Goal: Task Accomplishment & Management: Manage account settings

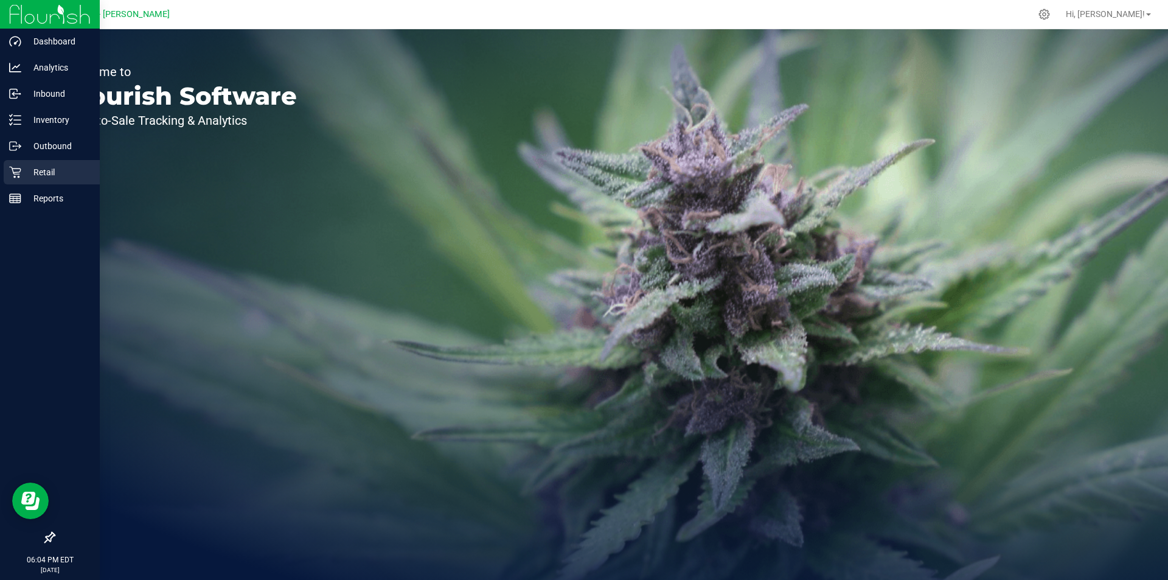
click at [52, 173] on p "Retail" at bounding box center [57, 172] width 73 height 15
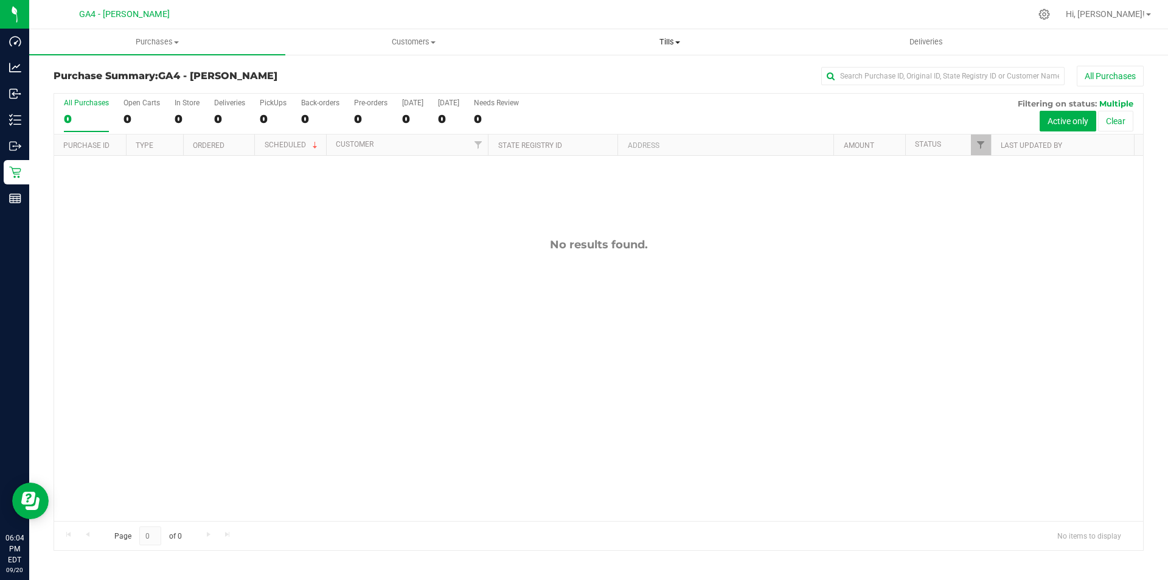
click at [664, 43] on span "Tills" at bounding box center [669, 41] width 255 height 11
click at [591, 76] on span "Manage tills" at bounding box center [582, 73] width 82 height 10
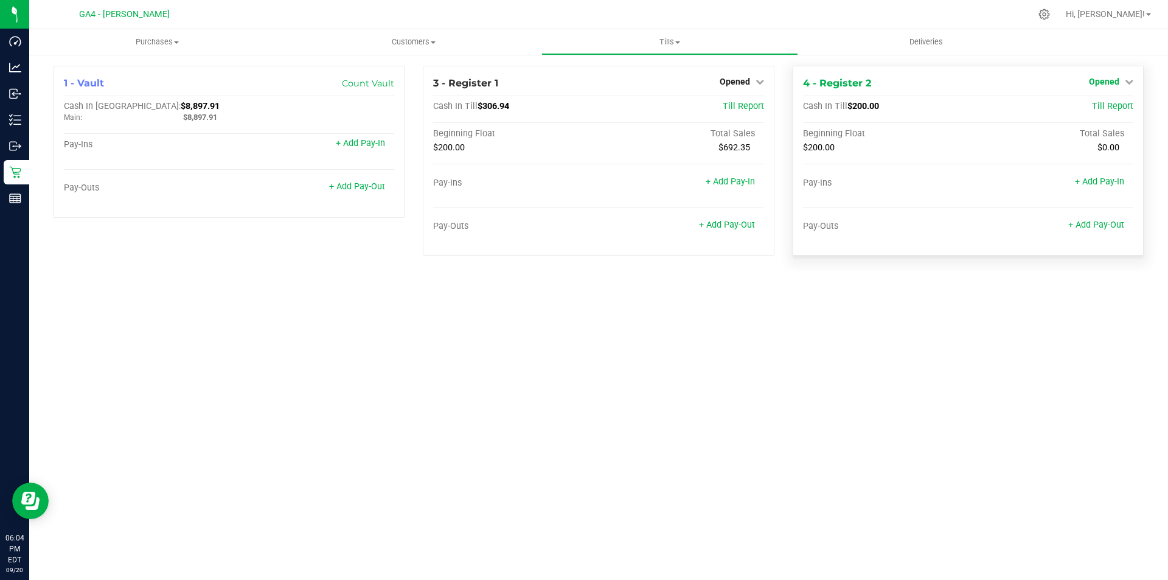
click at [1098, 83] on span "Opened" at bounding box center [1104, 82] width 30 height 10
click at [1098, 109] on link "Close Till" at bounding box center [1105, 107] width 33 height 10
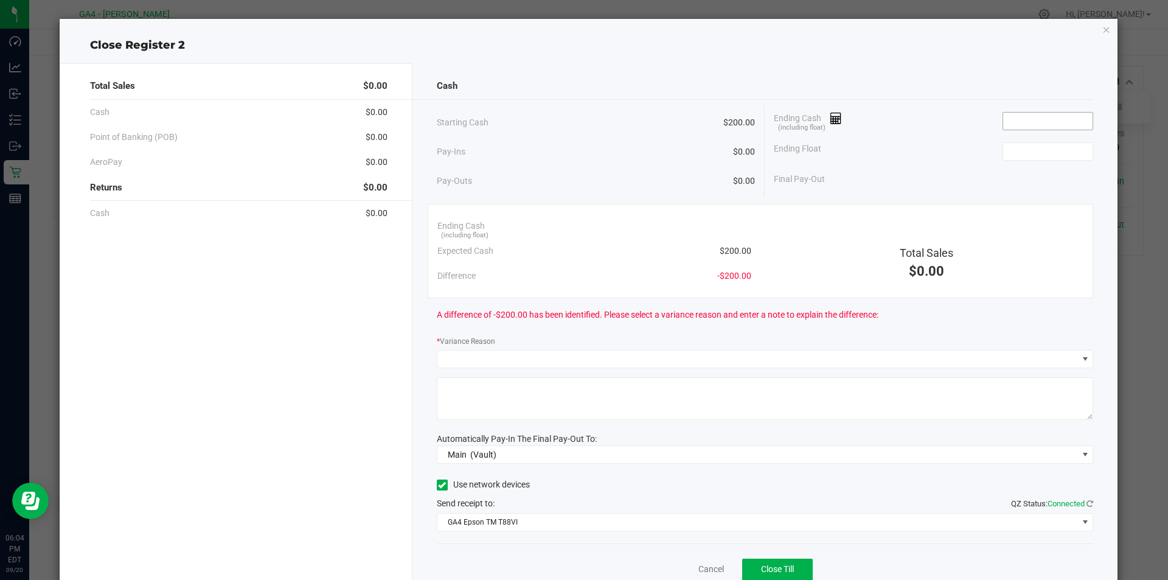
click at [1041, 117] on input at bounding box center [1047, 121] width 89 height 17
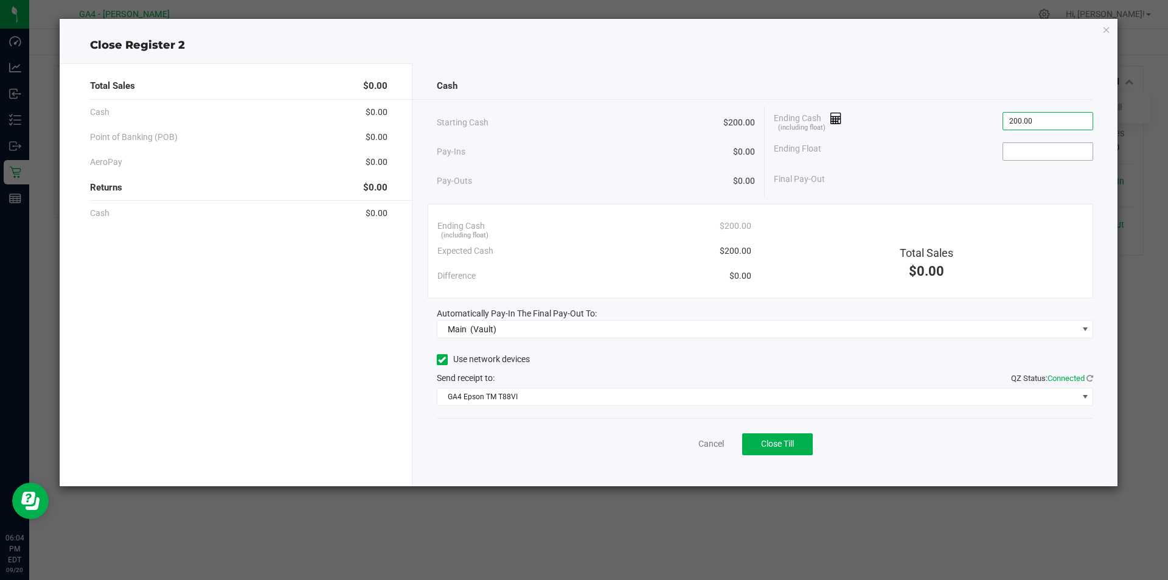
type input "$200.00"
click at [1015, 155] on input at bounding box center [1047, 151] width 89 height 17
type input "$200.00"
click at [892, 167] on div "Final Pay-Out $0.00" at bounding box center [933, 179] width 319 height 25
click at [440, 360] on icon at bounding box center [442, 360] width 8 height 0
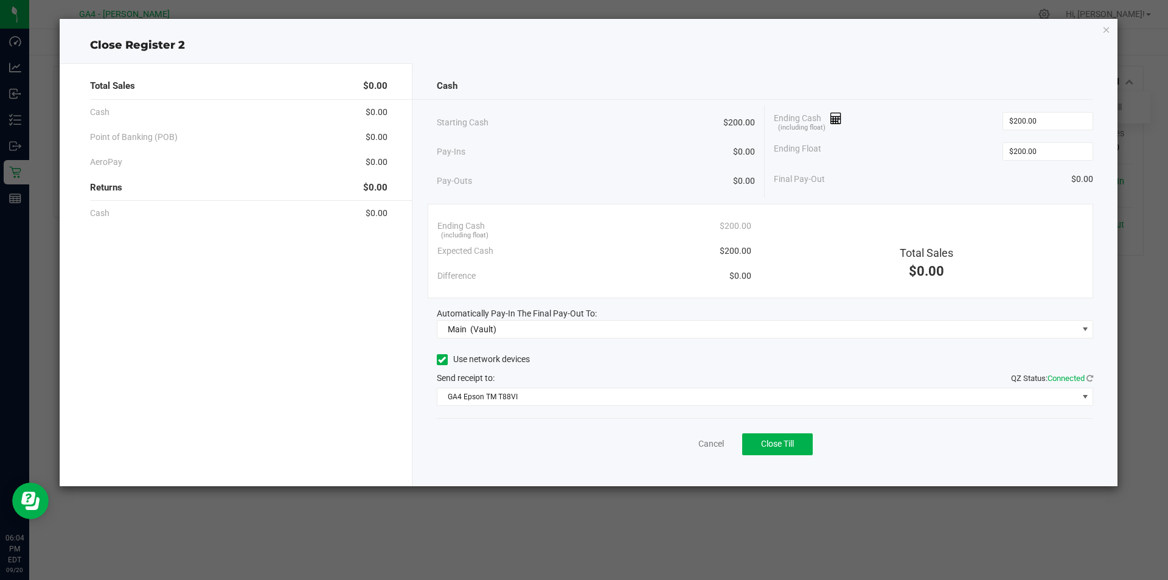
click at [0, 0] on input "Use network devices" at bounding box center [0, 0] width 0 height 0
click at [451, 389] on span "[object Object]" at bounding box center [757, 396] width 641 height 17
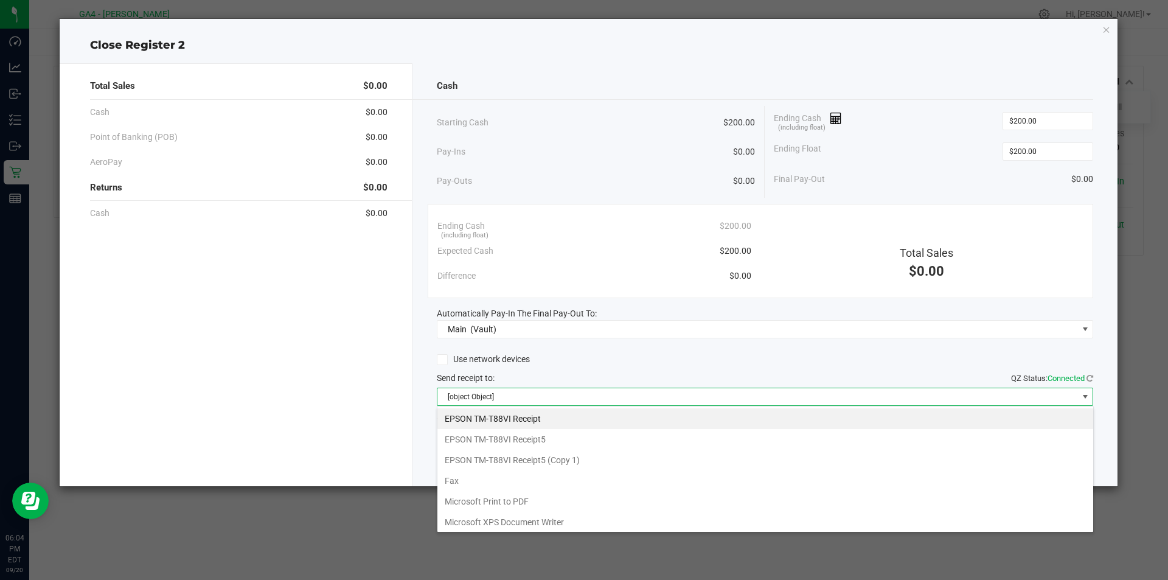
scroll to position [18, 656]
click at [484, 437] on Receipt5 "EPSON TM-T88VI Receipt5" at bounding box center [765, 439] width 656 height 21
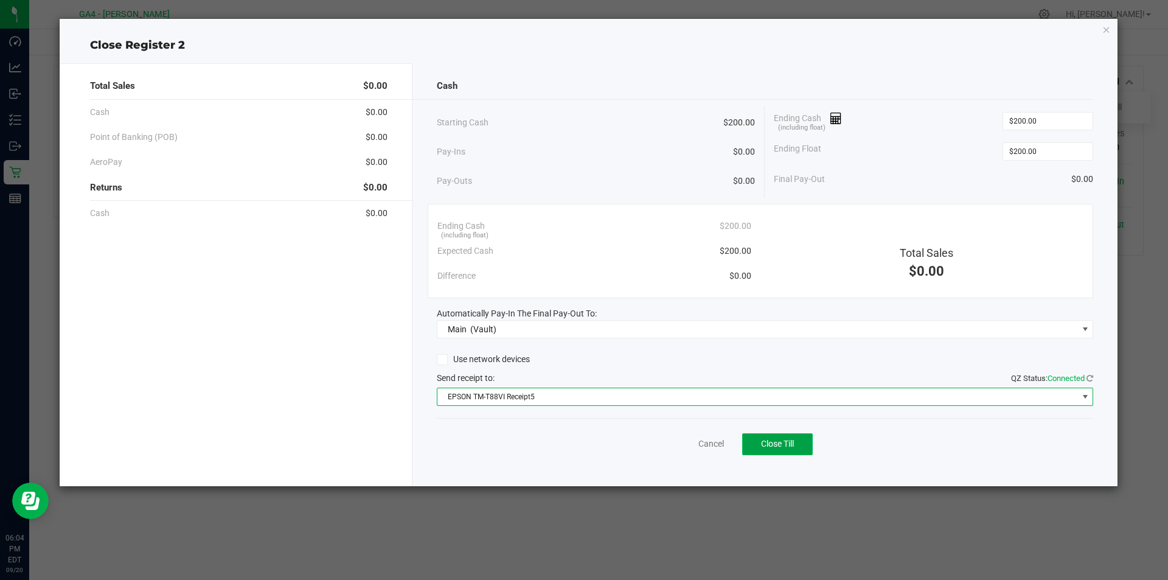
click at [783, 442] on span "Close Till" at bounding box center [777, 444] width 33 height 10
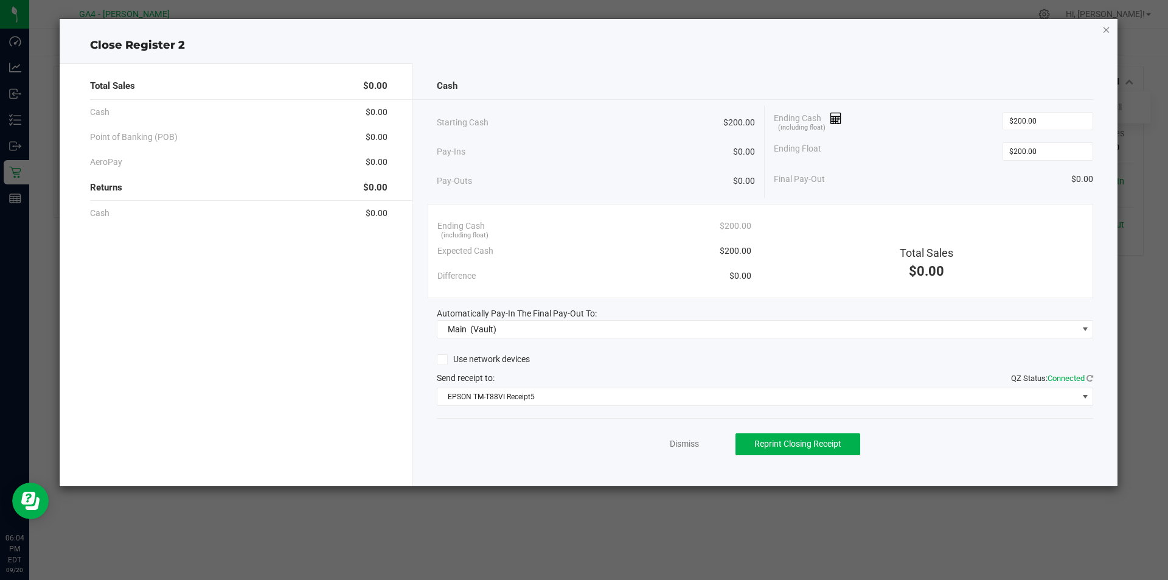
click at [1103, 26] on icon "button" at bounding box center [1106, 29] width 9 height 15
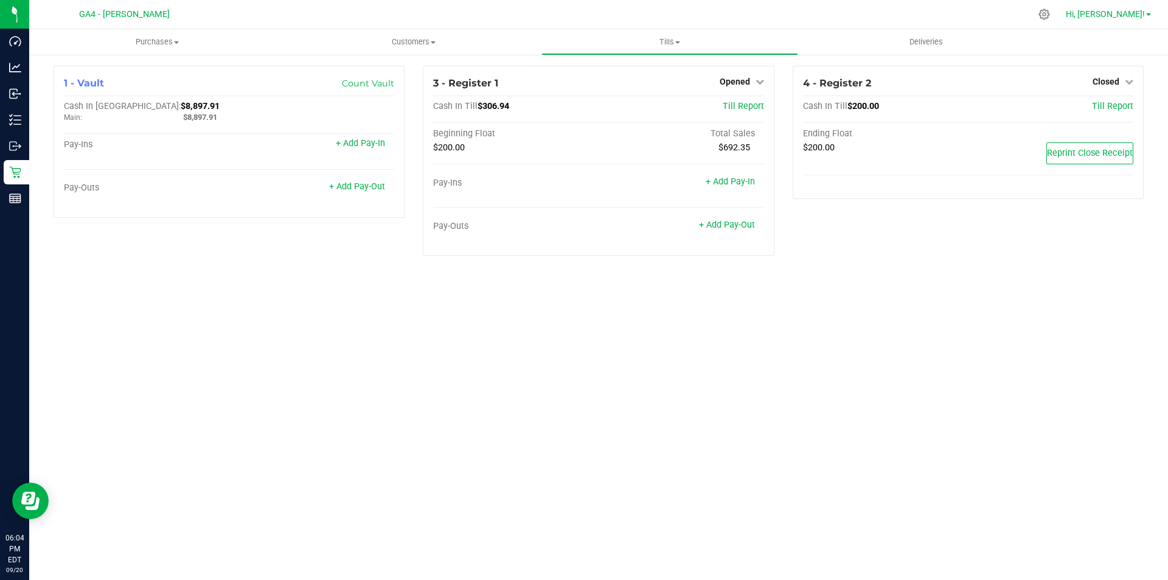
click at [1119, 10] on span "Hi, [PERSON_NAME]!" at bounding box center [1105, 14] width 79 height 10
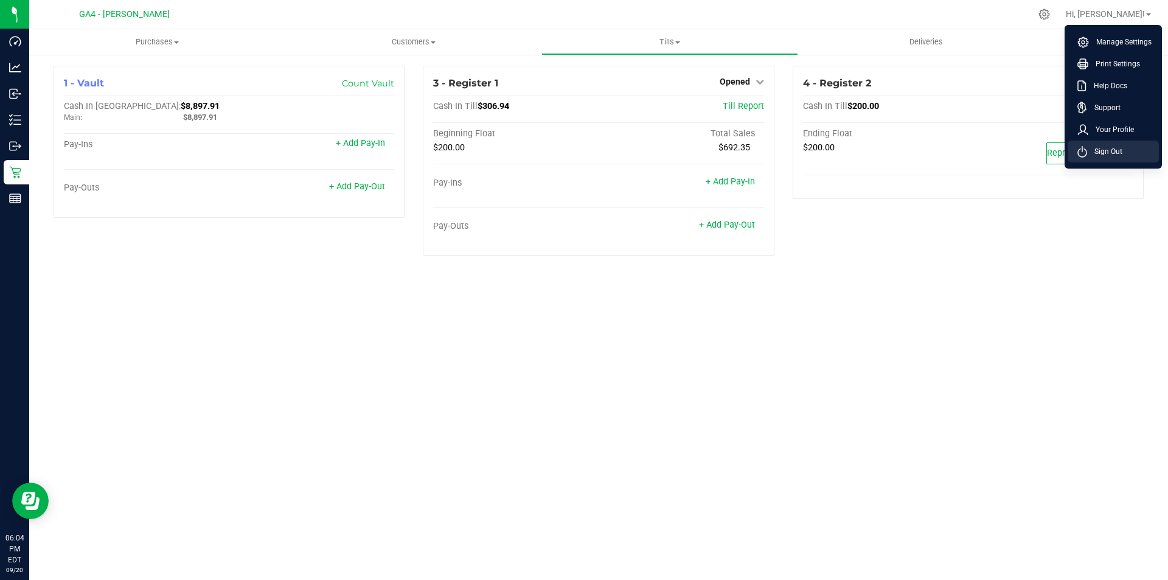
click at [1104, 152] on span "Sign Out" at bounding box center [1104, 151] width 35 height 12
